Goal: Navigation & Orientation: Find specific page/section

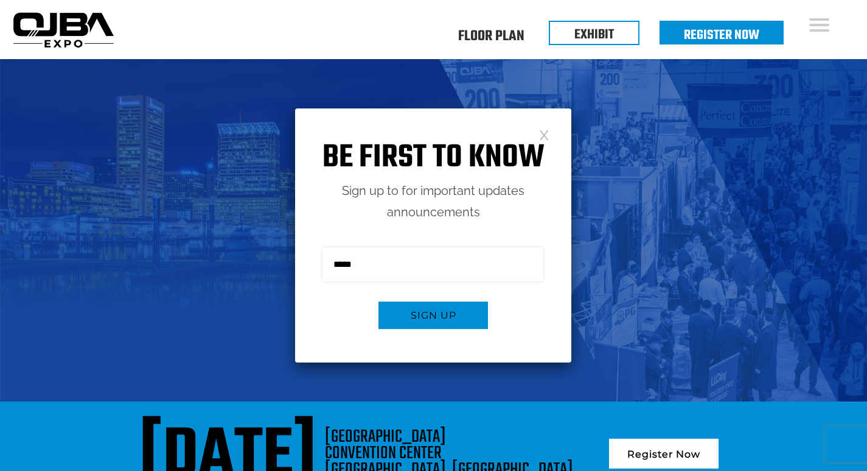
click at [542, 135] on link at bounding box center [544, 134] width 10 height 10
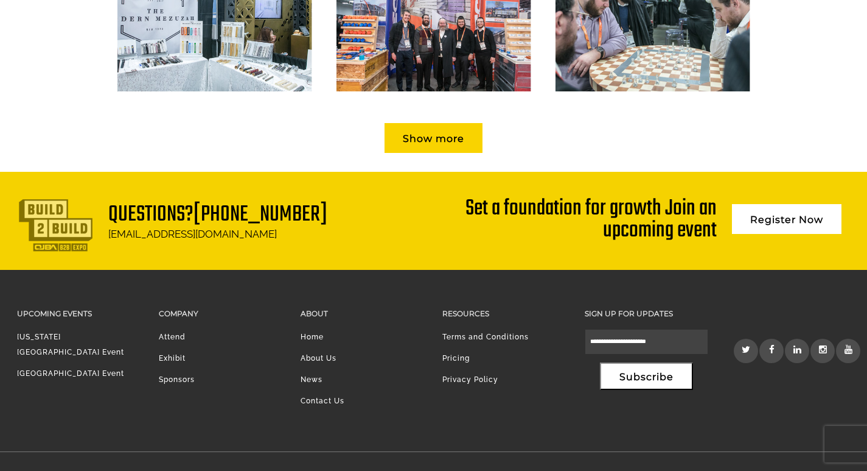
scroll to position [1843, 0]
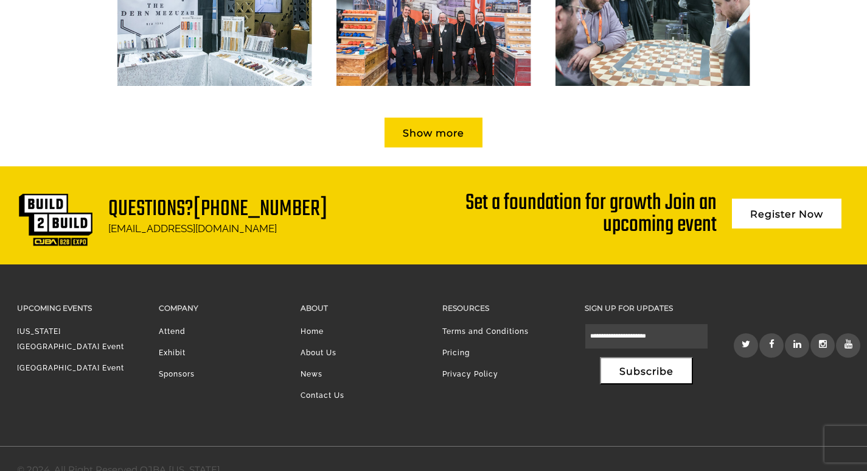
click at [176, 327] on link "Attend" at bounding box center [172, 331] width 27 height 9
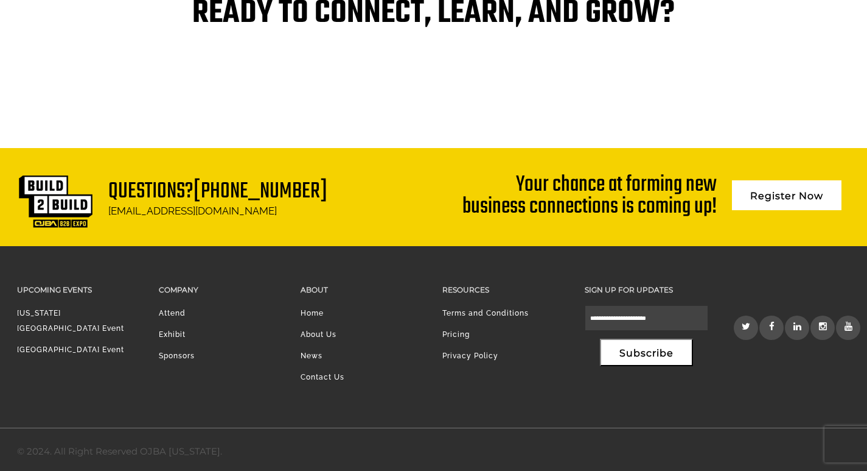
scroll to position [2634, 0]
